Goal: Complete application form

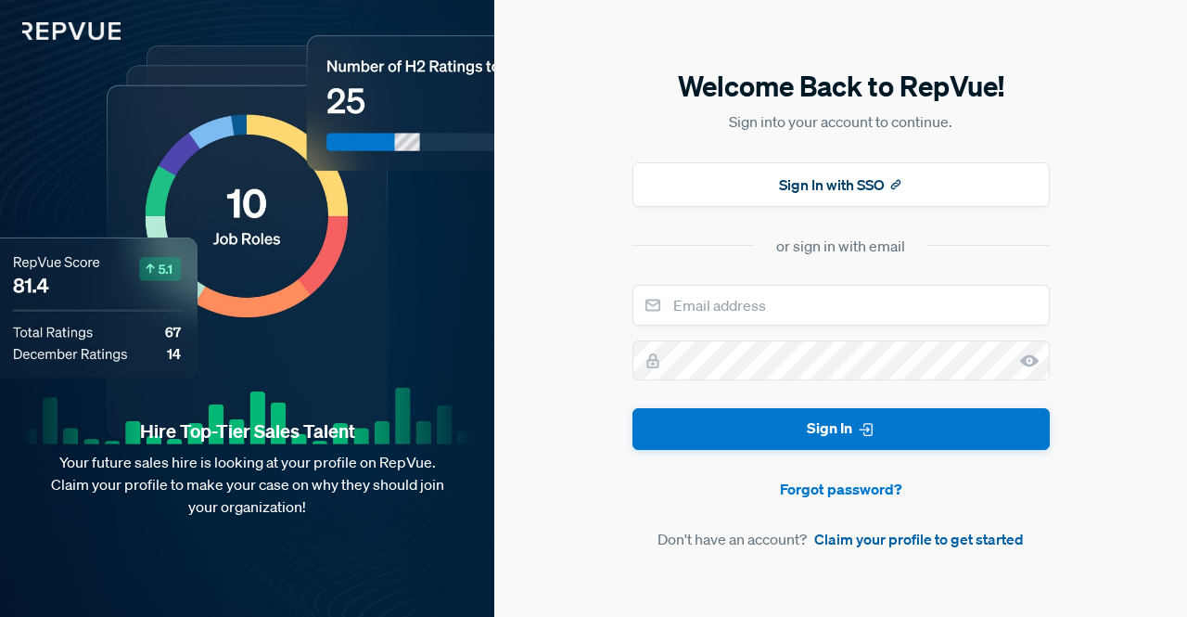
click at [913, 544] on link "Claim your profile to get started" at bounding box center [919, 539] width 210 height 22
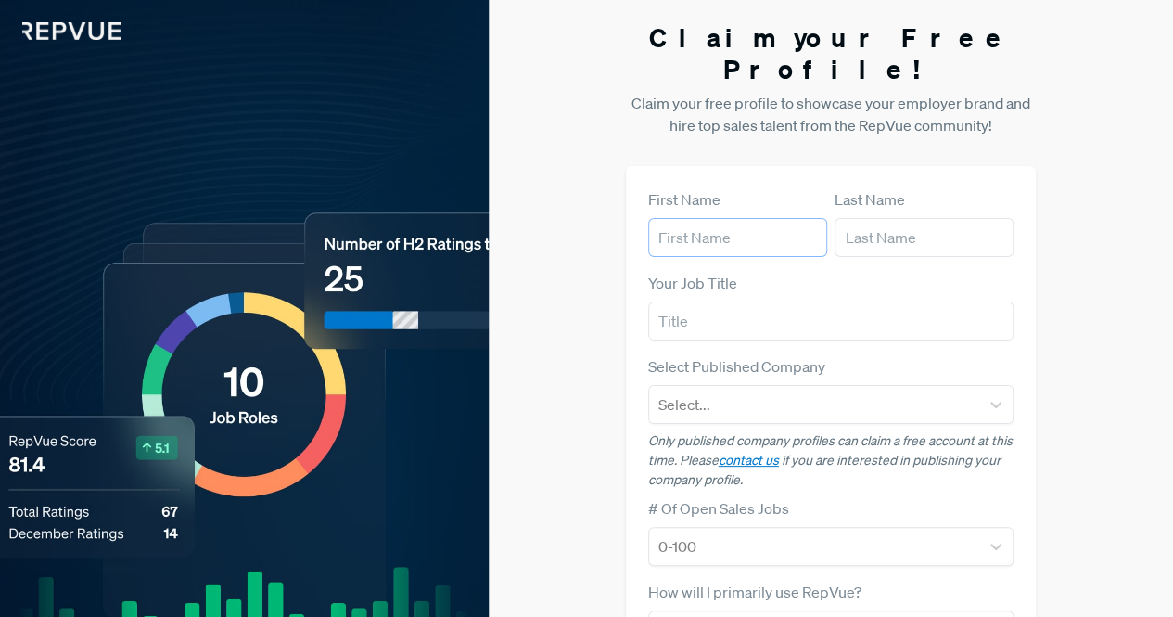
click at [681, 218] on input "text" at bounding box center [737, 237] width 179 height 39
click at [877, 218] on input "text" at bounding box center [924, 237] width 179 height 39
type input "Technoland"
click at [698, 301] on input "text" at bounding box center [831, 320] width 366 height 39
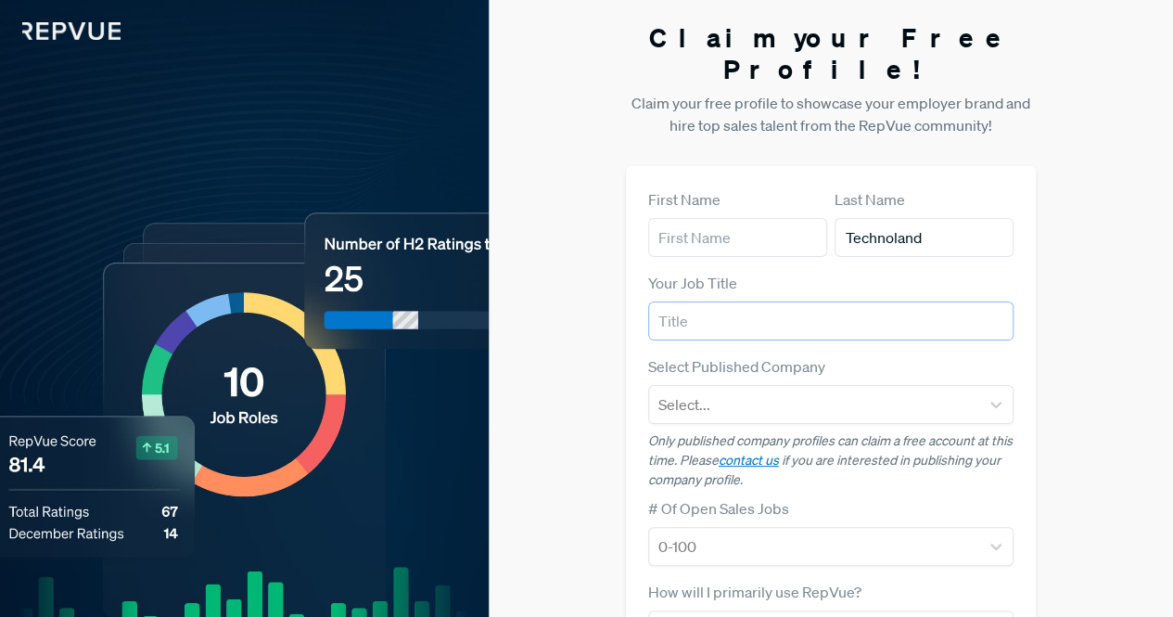
click at [698, 301] on input "text" at bounding box center [831, 320] width 366 height 39
paste input "Custom Software and App Development Company - Dreamer Technoland"
type input "Custom Software and App Development Company - Dreamer Technoland"
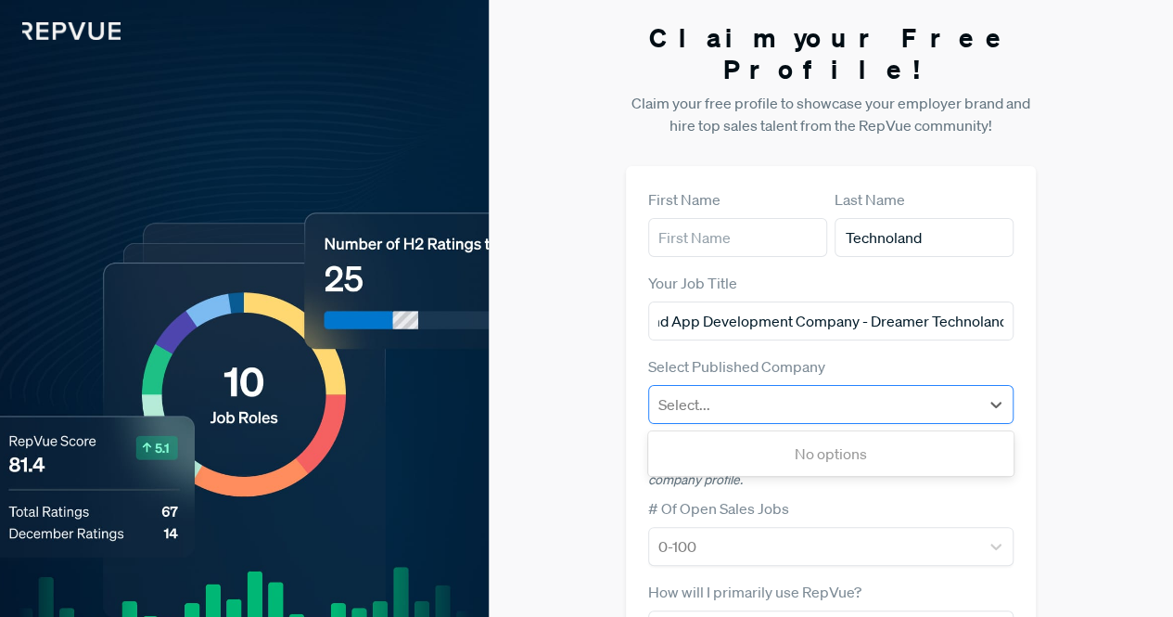
scroll to position [0, 0]
click at [674, 391] on div at bounding box center [815, 404] width 313 height 26
click at [748, 391] on div at bounding box center [815, 404] width 313 height 26
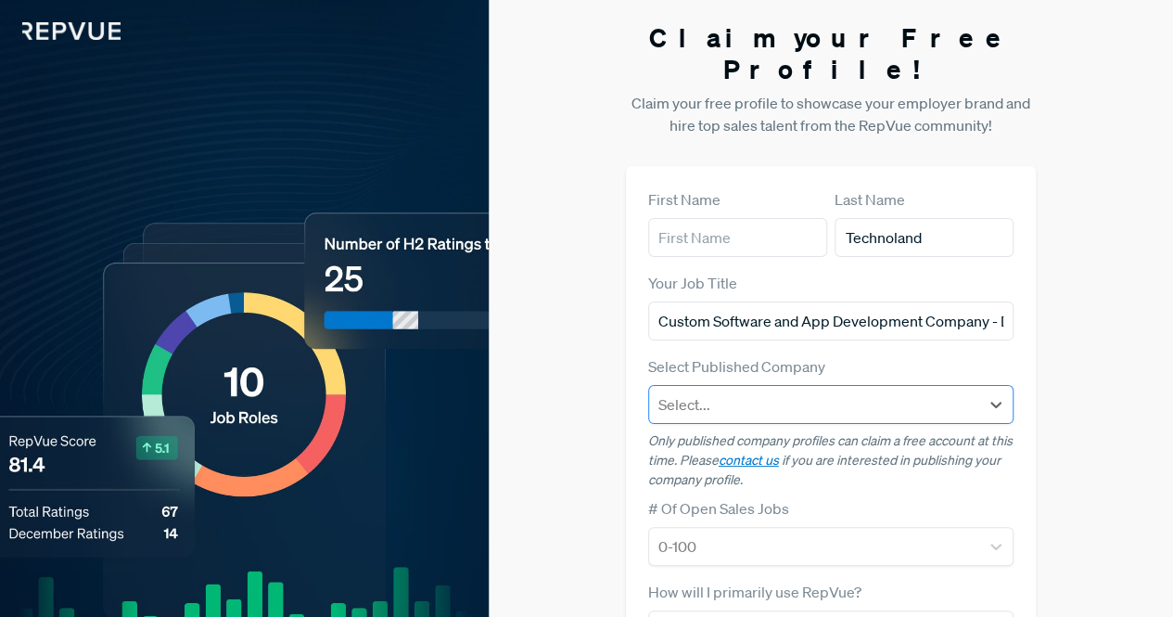
click at [749, 391] on div at bounding box center [815, 404] width 313 height 26
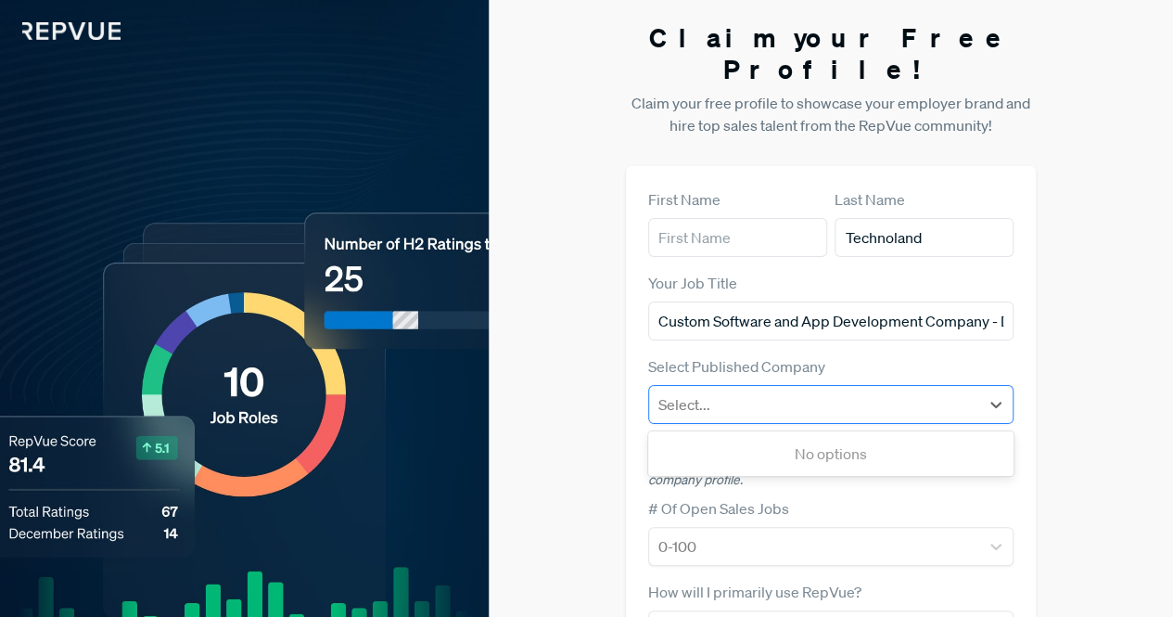
click at [748, 391] on div at bounding box center [815, 404] width 313 height 26
type input "dreamer technoland"
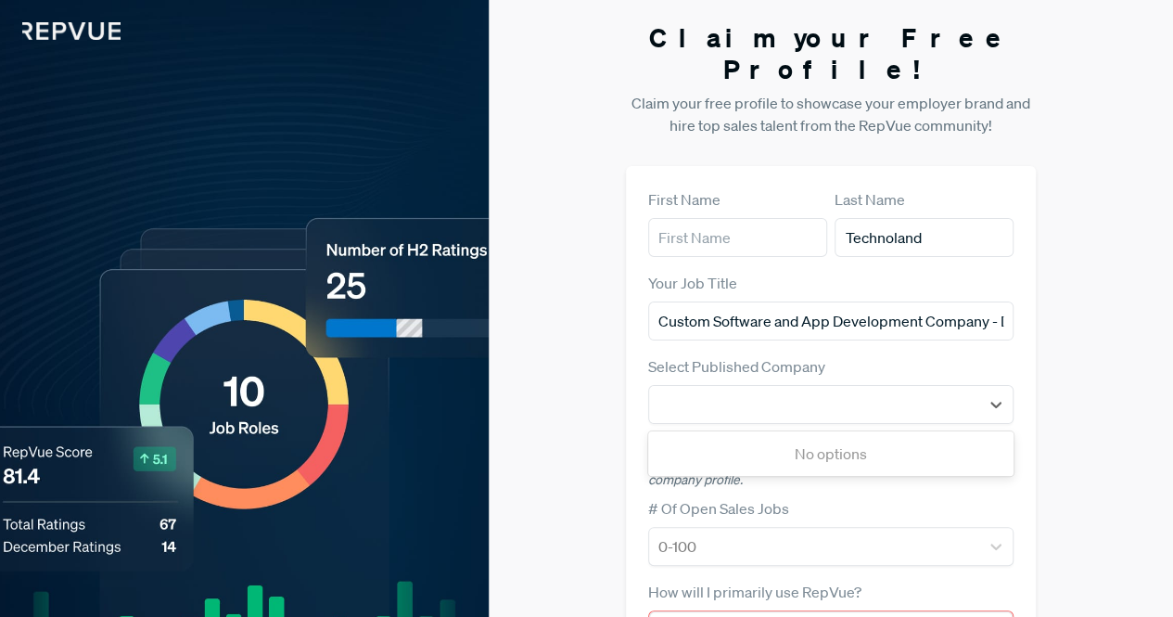
click at [755, 459] on form "First Name Last Name Technoland Your Job Title Custom Software and App Developm…" at bounding box center [831, 571] width 366 height 766
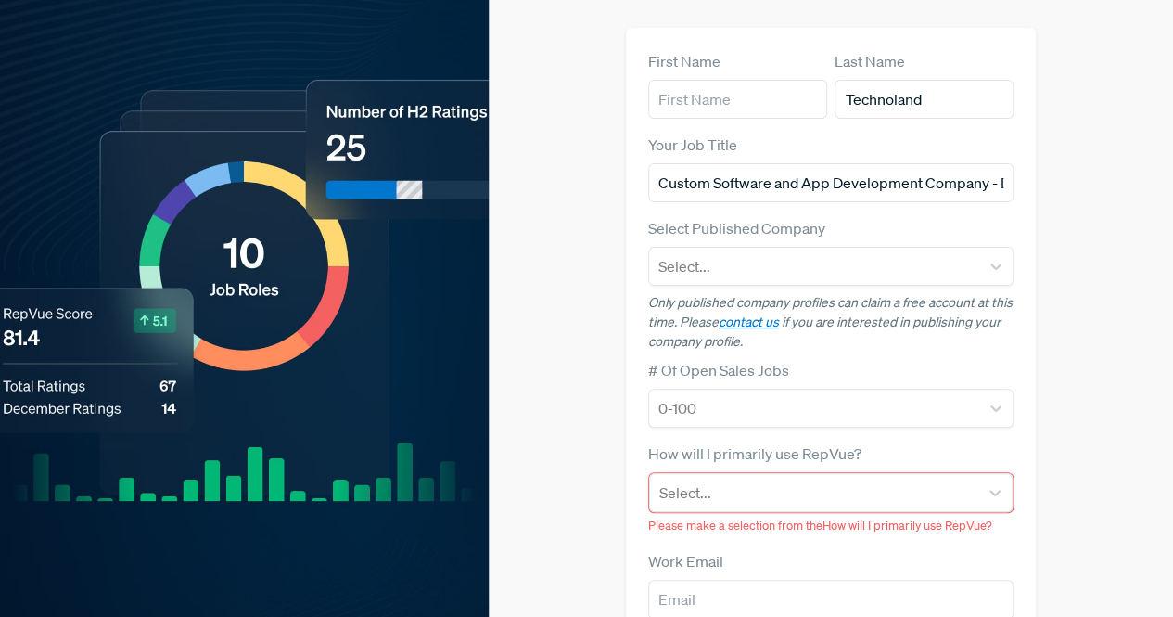
scroll to position [278, 0]
